Goal: Task Accomplishment & Management: Use online tool/utility

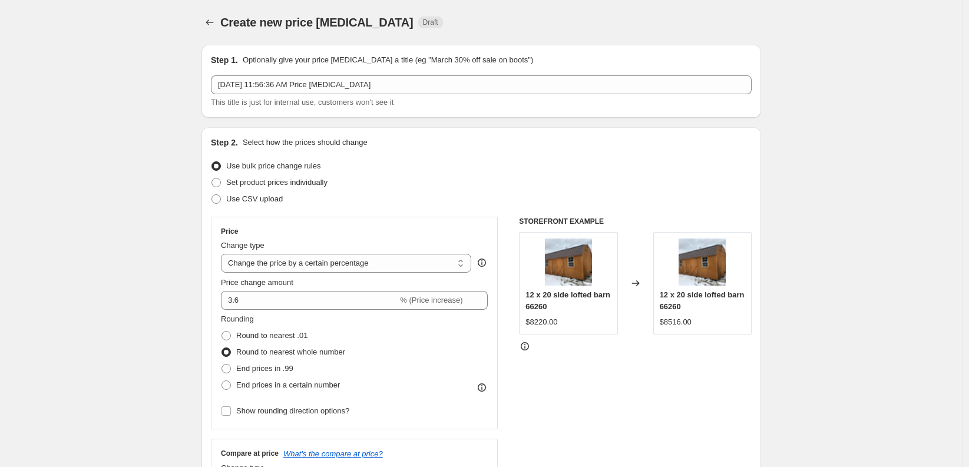
select select "percentage"
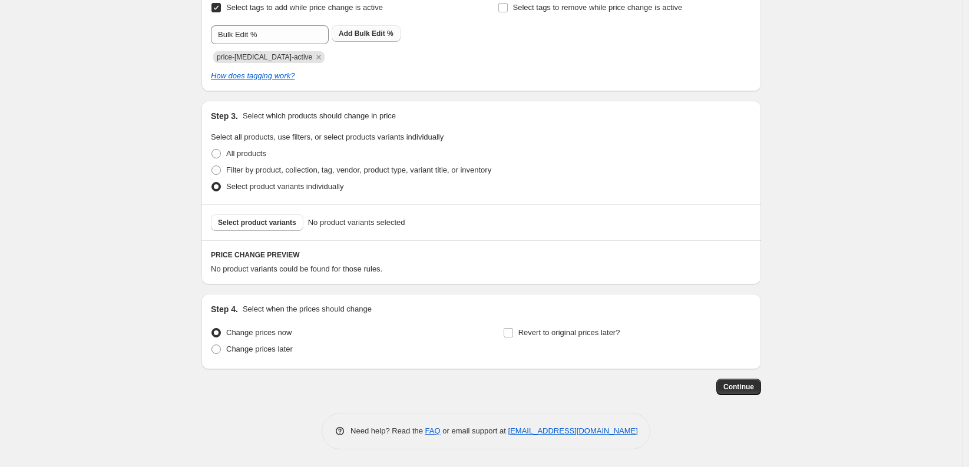
click at [368, 32] on span "Bulk Edit %" at bounding box center [374, 33] width 39 height 8
click at [438, 71] on div "How does tagging work?" at bounding box center [481, 76] width 541 height 12
click at [741, 386] on span "Continue" at bounding box center [738, 386] width 31 height 9
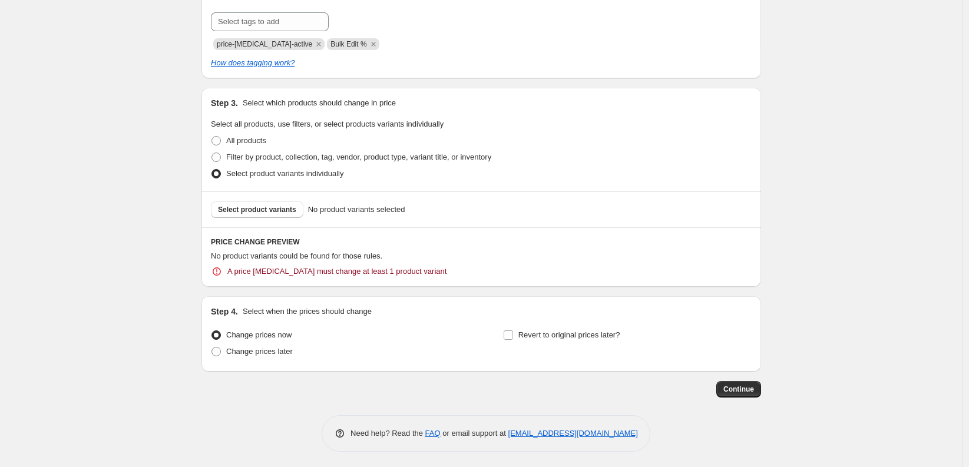
scroll to position [597, 0]
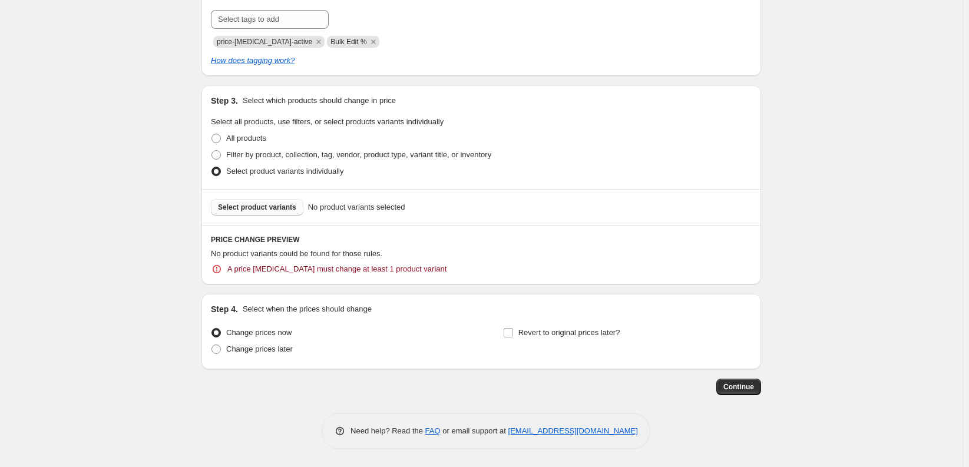
click at [248, 212] on button "Select product variants" at bounding box center [257, 207] width 92 height 16
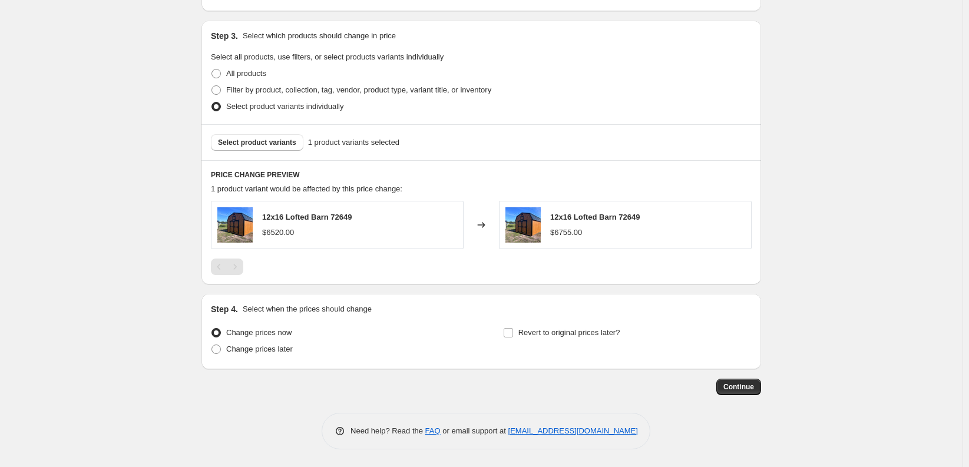
scroll to position [531, 0]
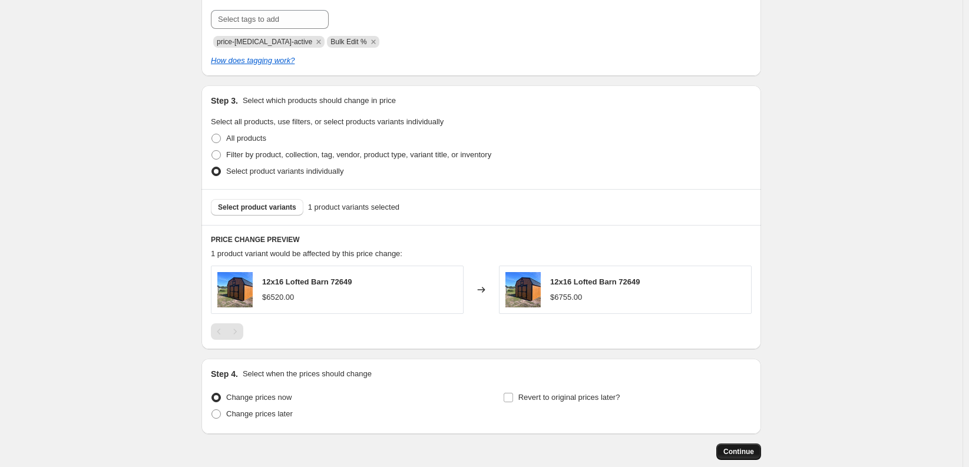
click at [748, 448] on span "Continue" at bounding box center [738, 451] width 31 height 9
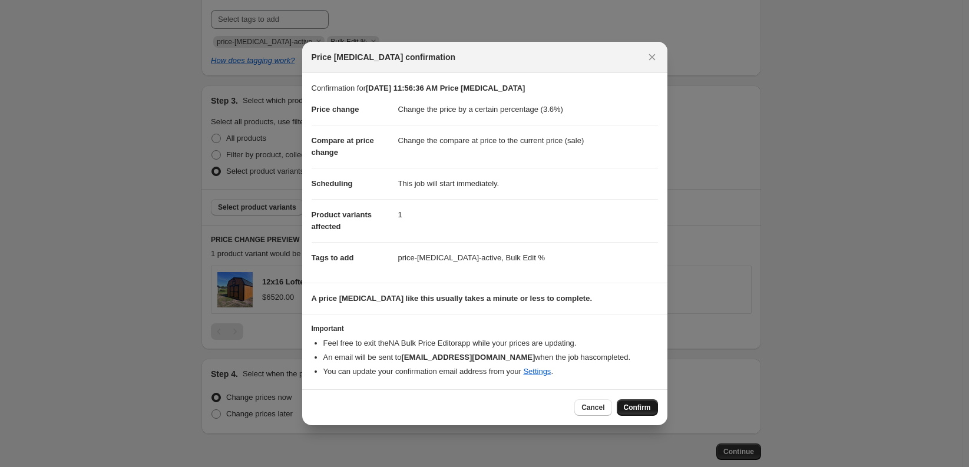
click at [643, 402] on button "Confirm" at bounding box center [637, 407] width 41 height 16
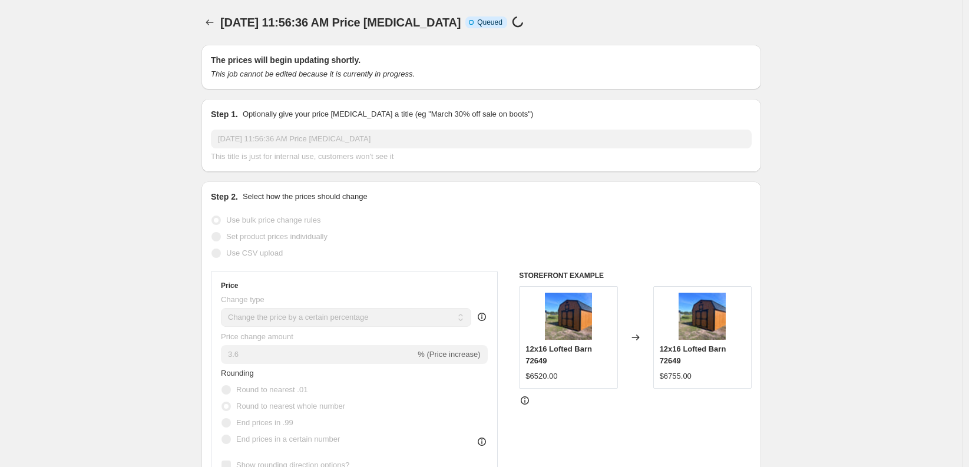
select select "percentage"
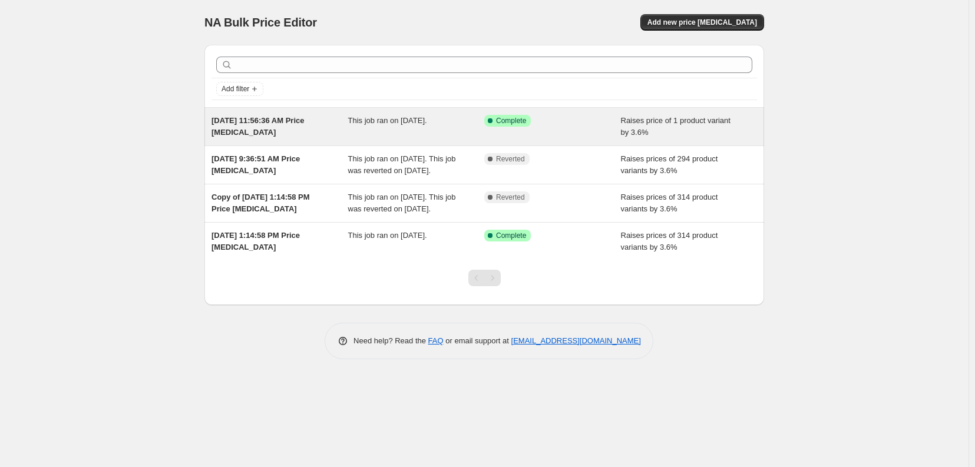
click at [388, 122] on span "This job ran on September 20, 2025." at bounding box center [387, 120] width 79 height 9
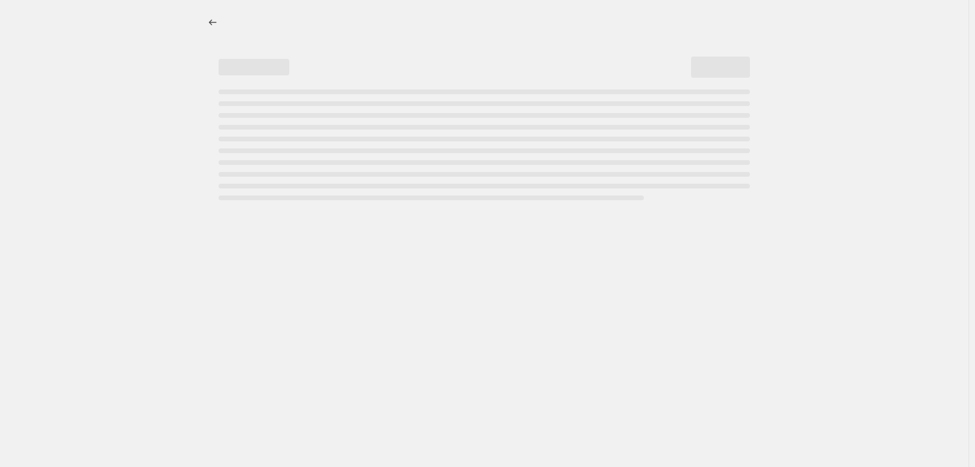
select select "percentage"
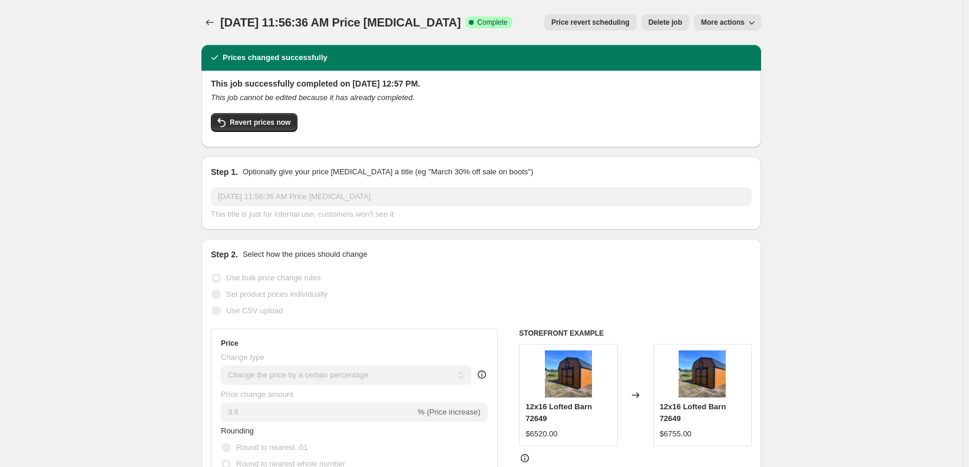
click at [686, 16] on button "Delete job" at bounding box center [666, 22] width 48 height 16
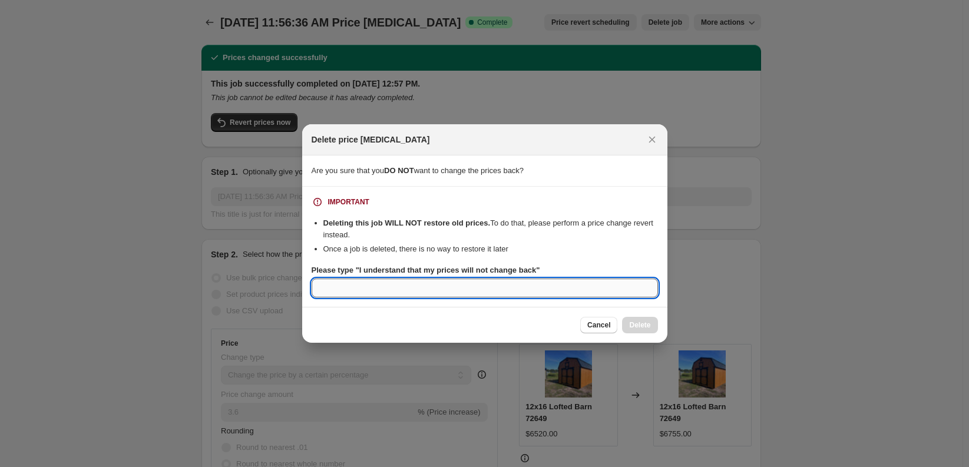
click at [374, 288] on input "Please type "I understand that my prices will not change back"" at bounding box center [485, 288] width 346 height 19
click at [526, 316] on div "Cancel Delete" at bounding box center [484, 325] width 365 height 36
click at [543, 294] on input "I UNDERSTAND THAT MY PRICES WILL NOT CHANGE BACK" at bounding box center [485, 288] width 346 height 19
drag, startPoint x: 585, startPoint y: 293, endPoint x: 294, endPoint y: 298, distance: 291.1
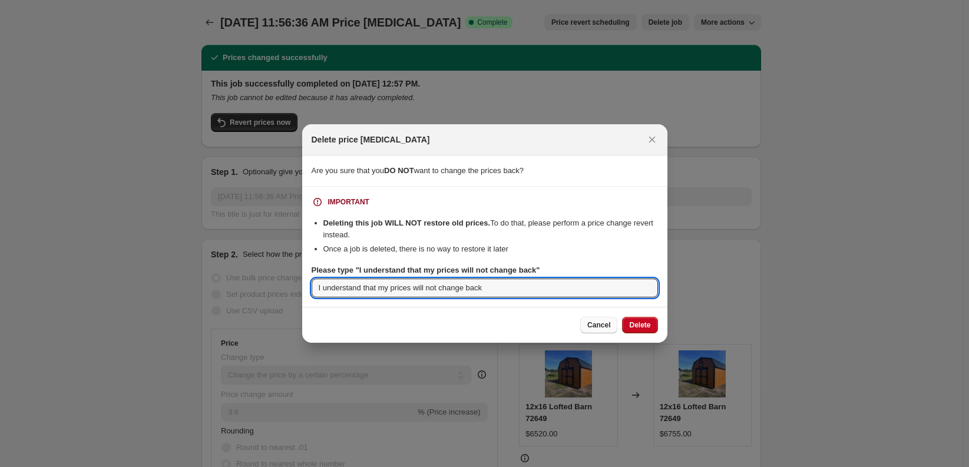
type input "I understand that my prices will not change back"
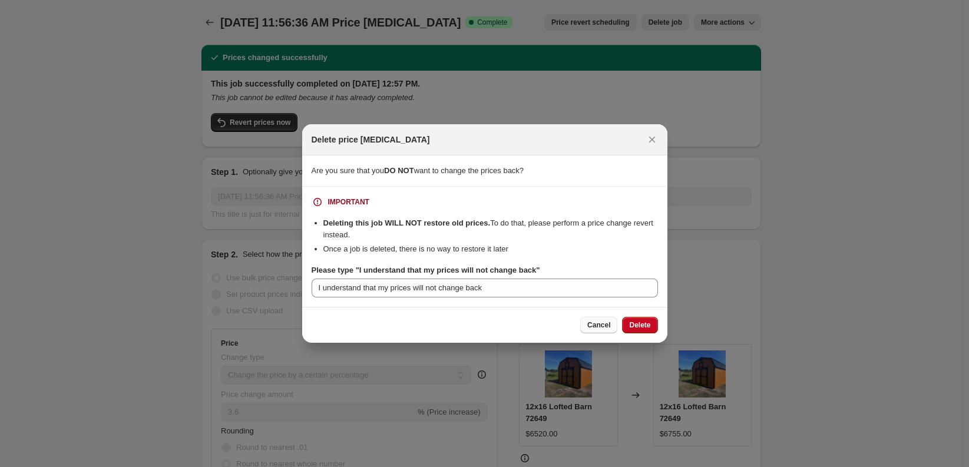
click at [610, 323] on button "Cancel" at bounding box center [598, 325] width 37 height 16
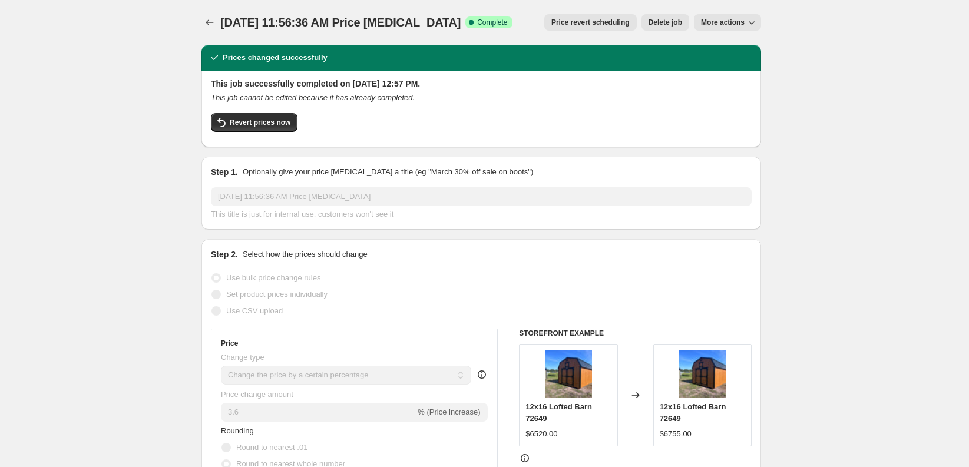
click at [607, 24] on span "Price revert scheduling" at bounding box center [590, 22] width 78 height 9
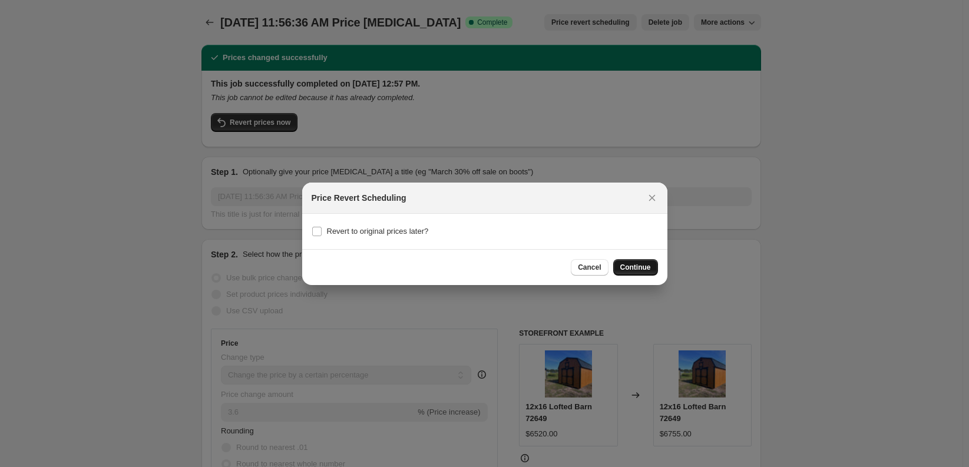
click at [641, 263] on span "Continue" at bounding box center [635, 267] width 31 height 9
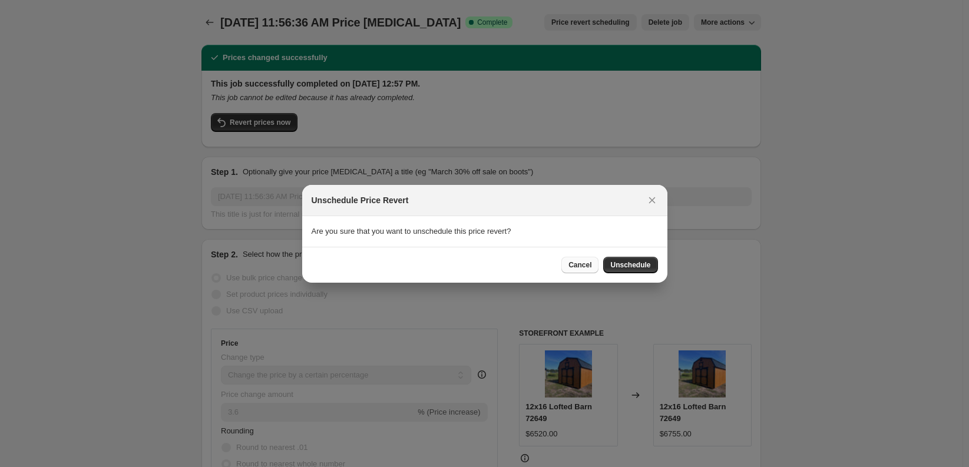
drag, startPoint x: 630, startPoint y: 267, endPoint x: 577, endPoint y: 267, distance: 53.0
click at [577, 267] on div "Cancel Unschedule" at bounding box center [609, 265] width 96 height 16
click at [577, 267] on span "Cancel" at bounding box center [580, 264] width 23 height 9
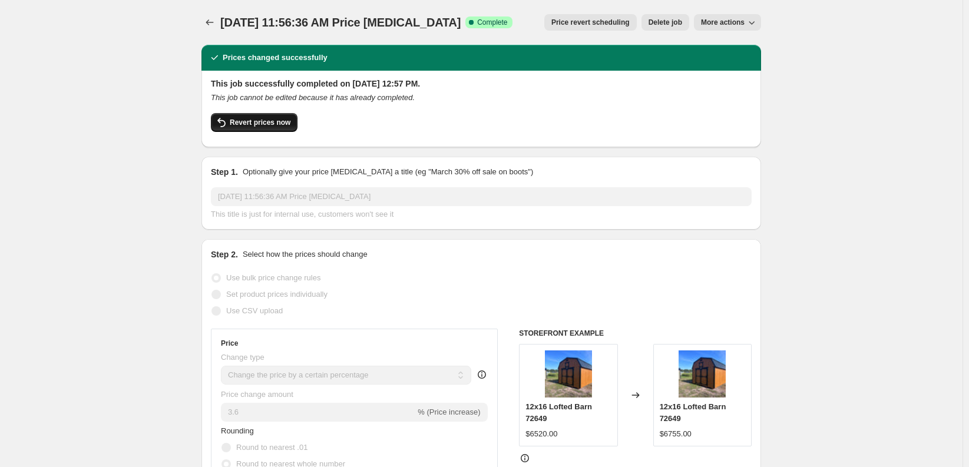
click at [282, 127] on button "Revert prices now" at bounding box center [254, 122] width 87 height 19
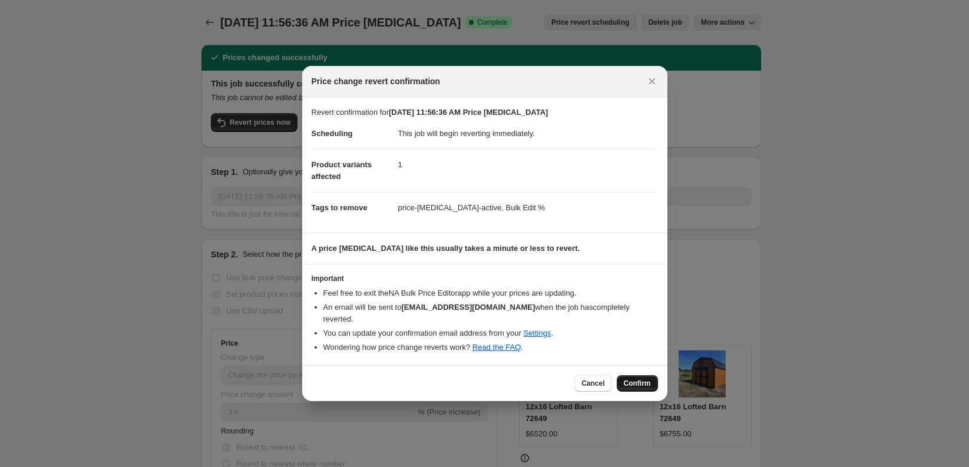
click at [634, 375] on button "Confirm" at bounding box center [637, 383] width 41 height 16
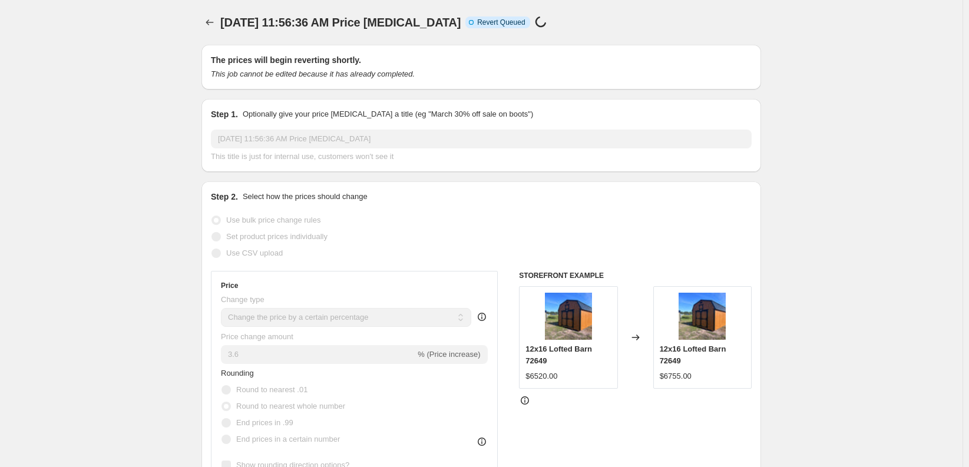
select select "percentage"
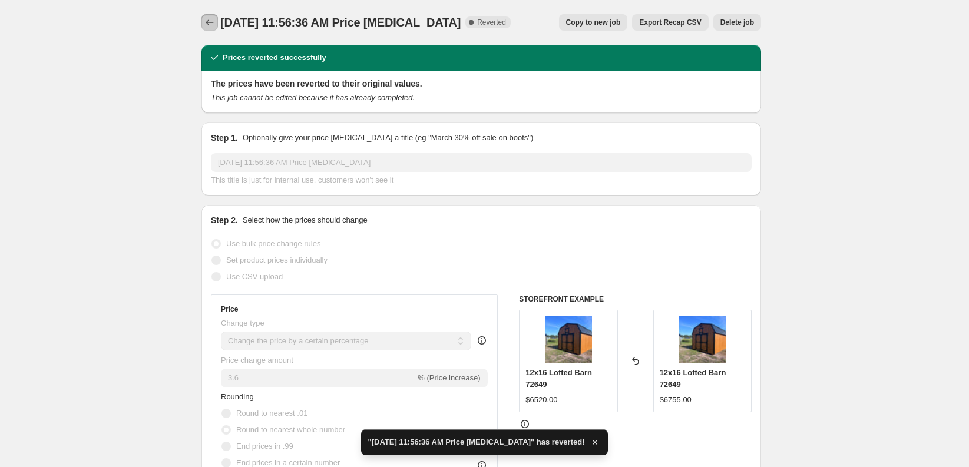
click at [215, 21] on icon "Price change jobs" at bounding box center [210, 22] width 12 height 12
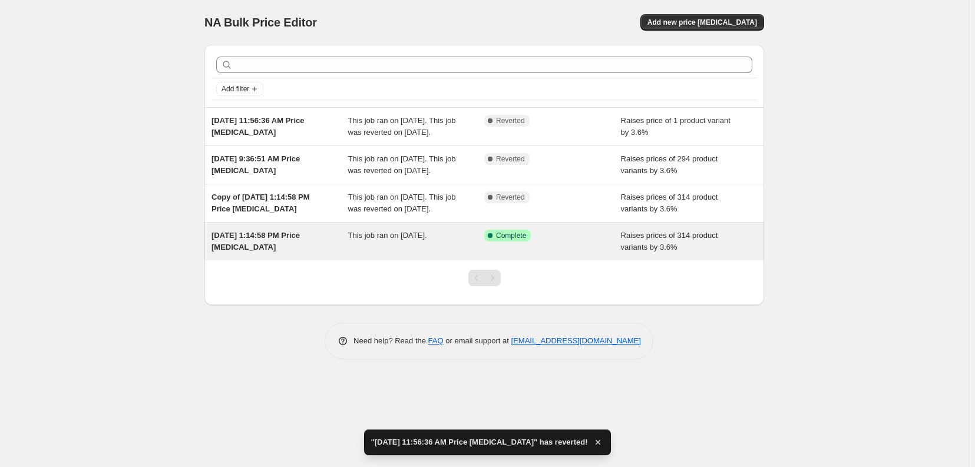
click at [577, 253] on div "Success Complete Complete" at bounding box center [552, 242] width 137 height 24
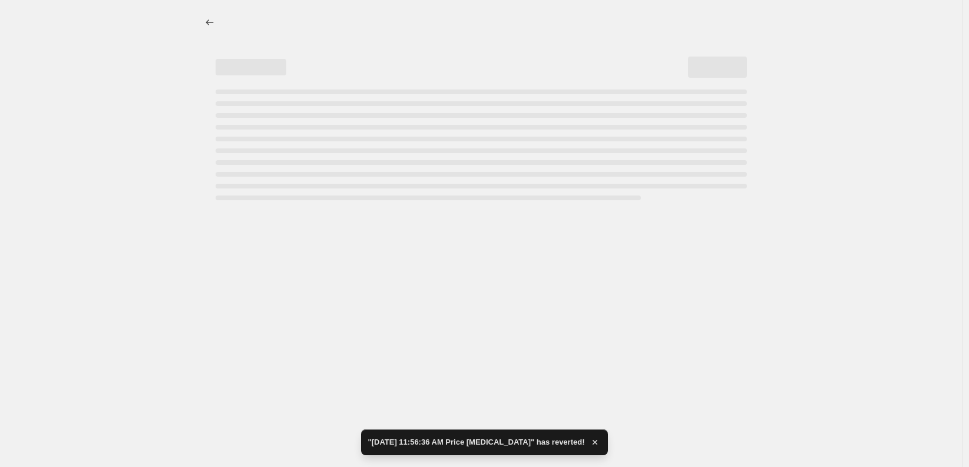
select select "percentage"
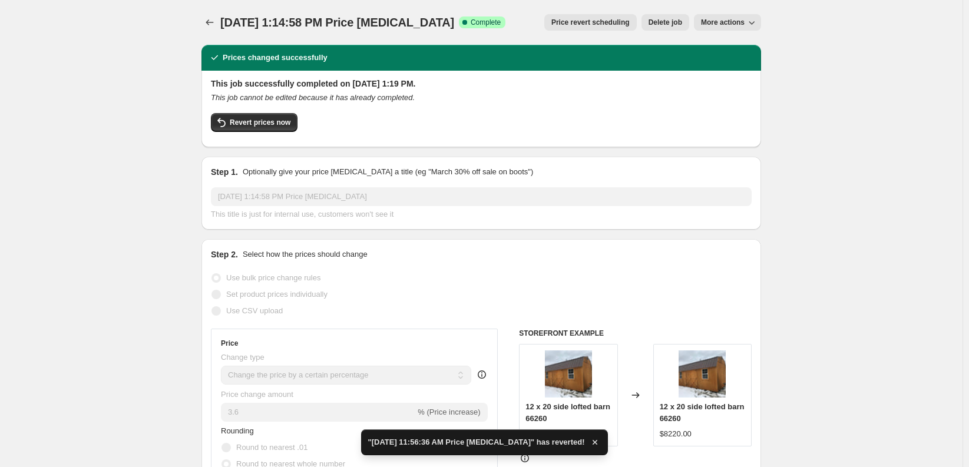
click at [759, 16] on button "More actions" at bounding box center [727, 22] width 67 height 16
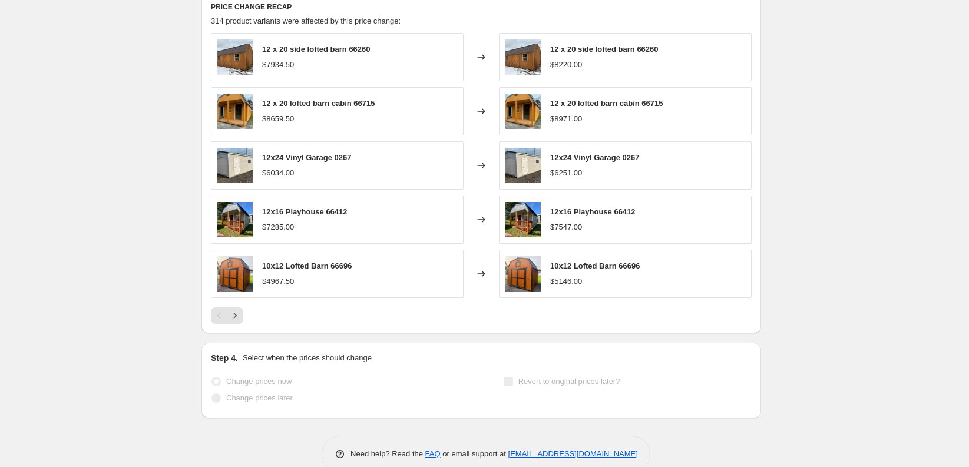
scroll to position [797, 0]
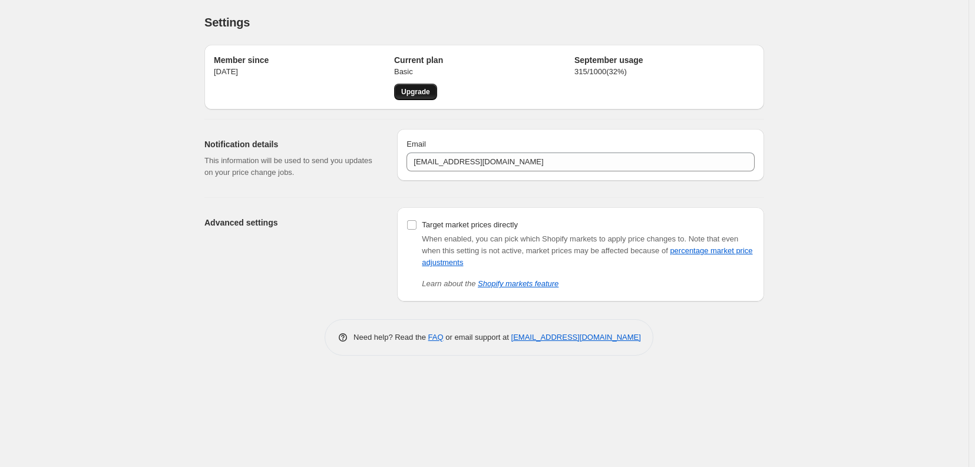
click at [403, 92] on span "Upgrade" at bounding box center [415, 91] width 29 height 9
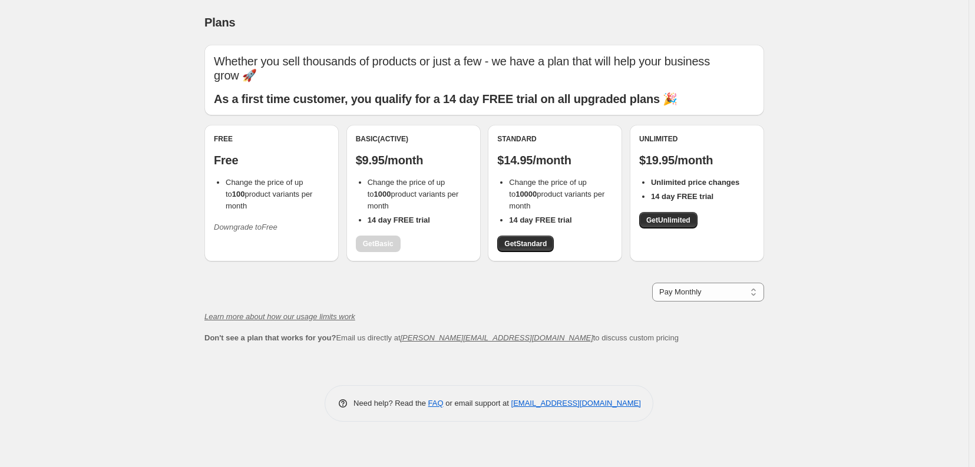
click at [226, 385] on div "Whether you sell thousands of products or just a few - we have a plan that will…" at bounding box center [484, 228] width 560 height 386
drag, startPoint x: 165, startPoint y: 236, endPoint x: 213, endPoint y: 109, distance: 136.1
click at [165, 234] on div "Plans. This page is ready Plans Whether you sell thousands of products or just …" at bounding box center [484, 233] width 969 height 467
drag, startPoint x: 107, startPoint y: 49, endPoint x: 123, endPoint y: 24, distance: 29.9
click at [107, 46] on div "Plans. This page is ready Plans Whether you sell thousands of products or just …" at bounding box center [484, 233] width 969 height 467
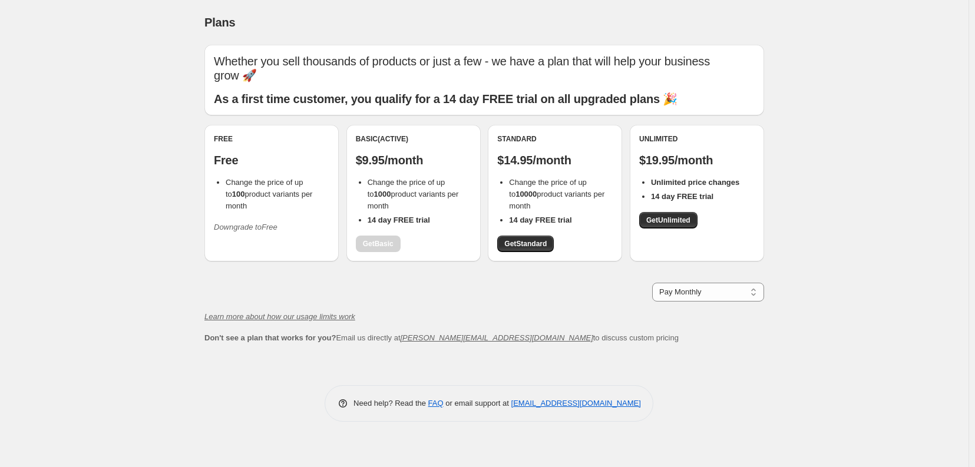
drag, startPoint x: 107, startPoint y: 75, endPoint x: 132, endPoint y: 20, distance: 60.7
click at [109, 60] on div "Plans. This page is ready Plans Whether you sell thousands of products or just …" at bounding box center [484, 233] width 969 height 467
drag, startPoint x: 132, startPoint y: 20, endPoint x: 31, endPoint y: 36, distance: 102.6
click at [133, 21] on div "Plans. This page is ready Plans Whether you sell thousands of products or just …" at bounding box center [484, 233] width 969 height 467
